Goal: Find specific page/section: Find specific page/section

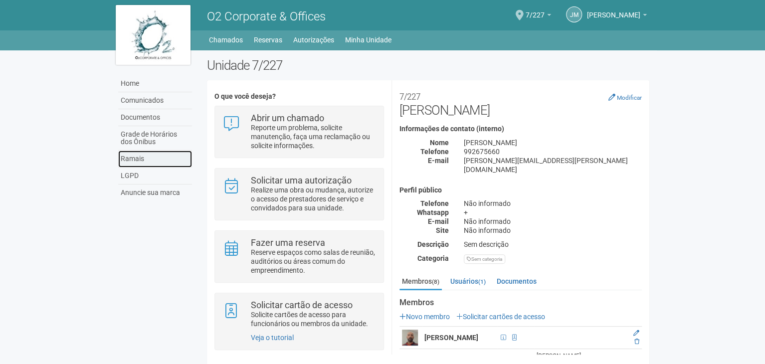
click at [138, 160] on link "Ramais" at bounding box center [155, 159] width 74 height 17
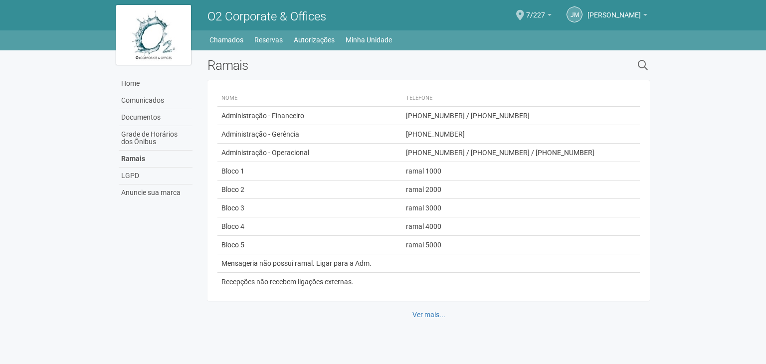
click at [552, 17] on div "JM JUACY MENDES DA SILVA JUACY MENDES DA SILVA samantha.departamentopessoal@gma…" at bounding box center [600, 15] width 96 height 29
click at [548, 15] on b at bounding box center [550, 15] width 4 height 2
